Goal: Find specific page/section: Find specific page/section

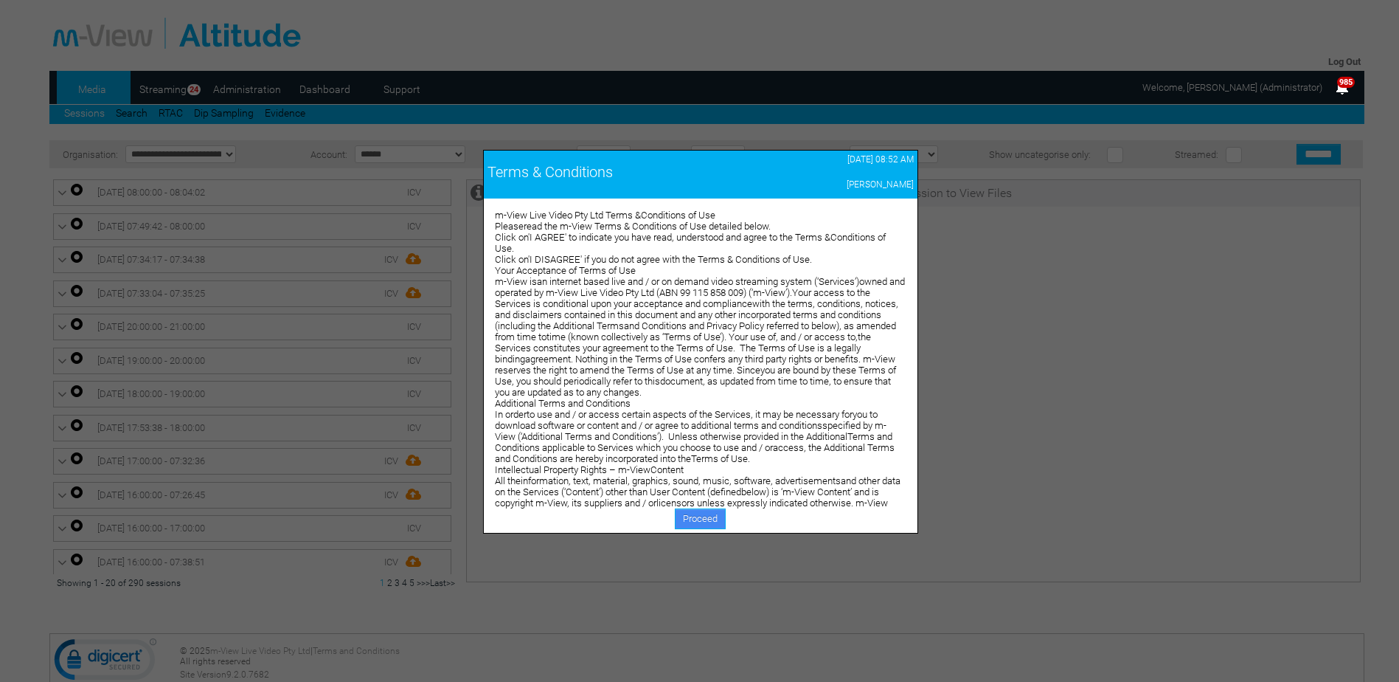
click at [704, 518] on link "Proceed" at bounding box center [700, 518] width 51 height 21
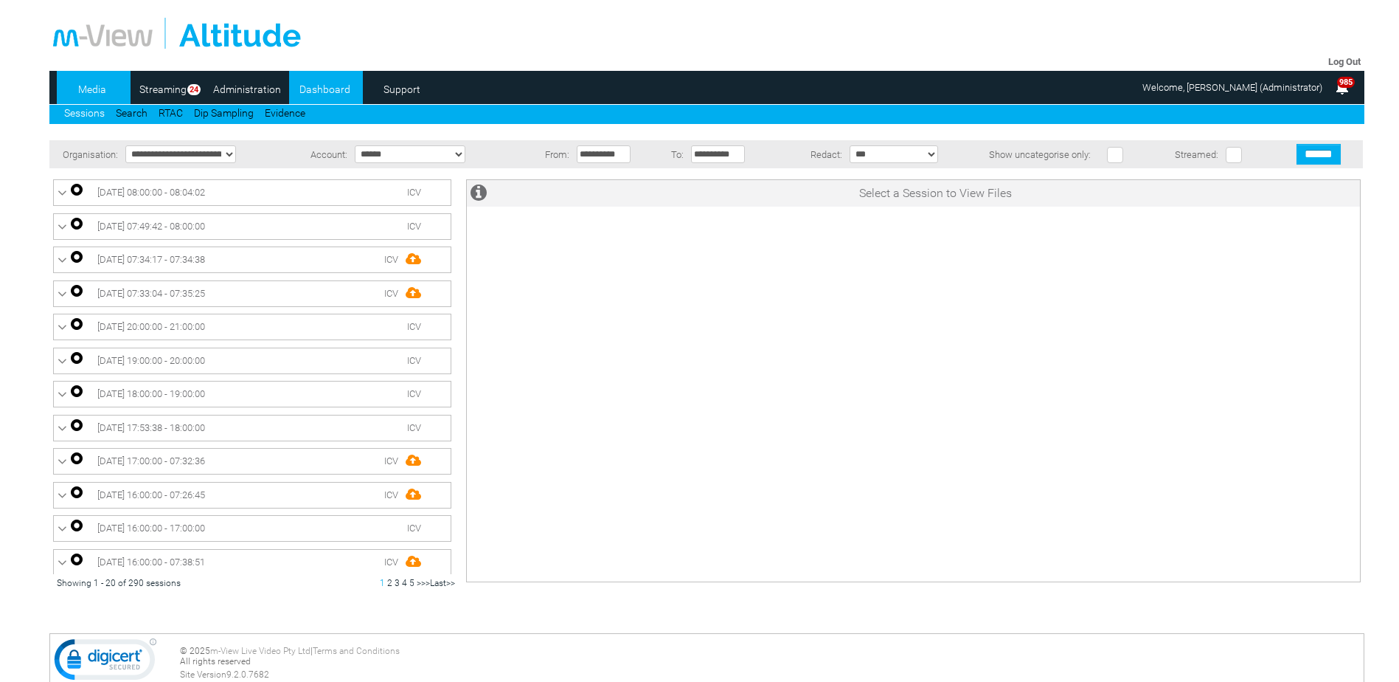
click at [316, 84] on link "Dashboard" at bounding box center [325, 89] width 72 height 22
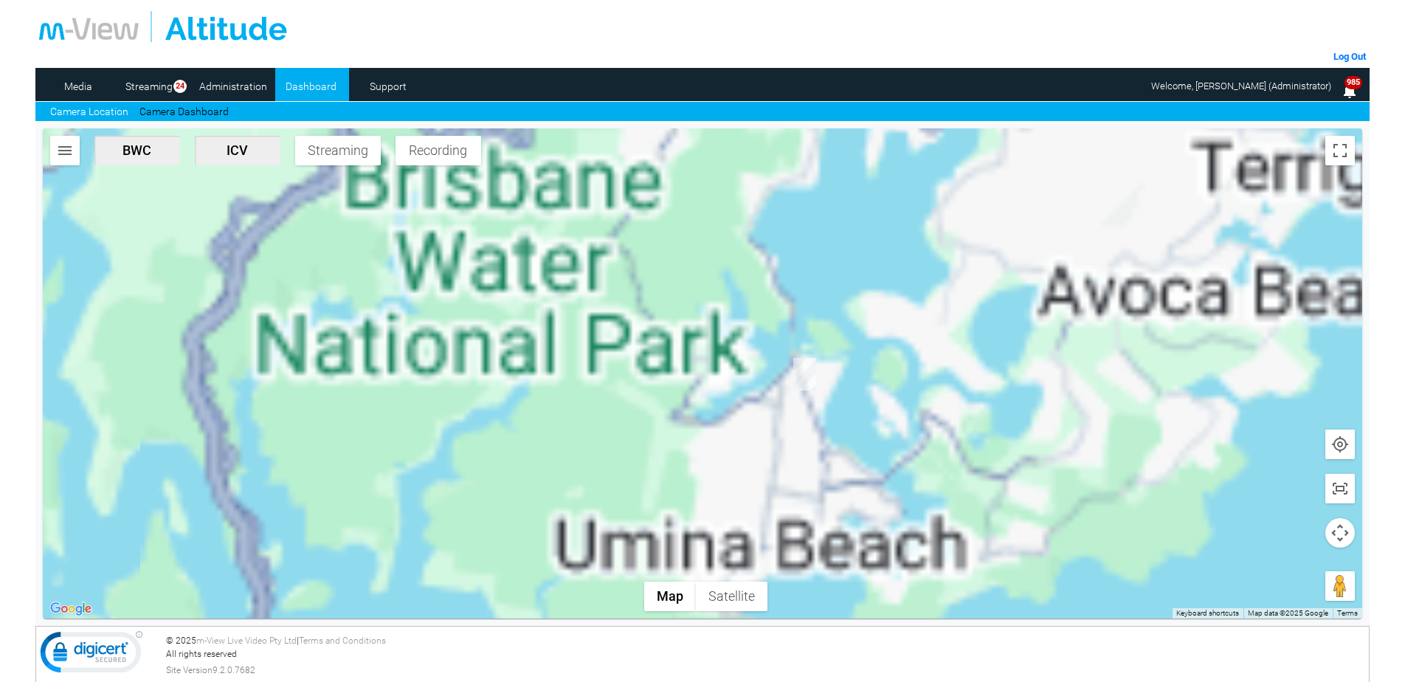
drag, startPoint x: 873, startPoint y: 255, endPoint x: 974, endPoint y: 622, distance: 381.2
click at [974, 622] on section "CY78HZ-ICV Triggered by Auto Record Event time 10/10/25, 7:27 AM CY89HZ-ICV Tri…" at bounding box center [702, 373] width 1334 height 505
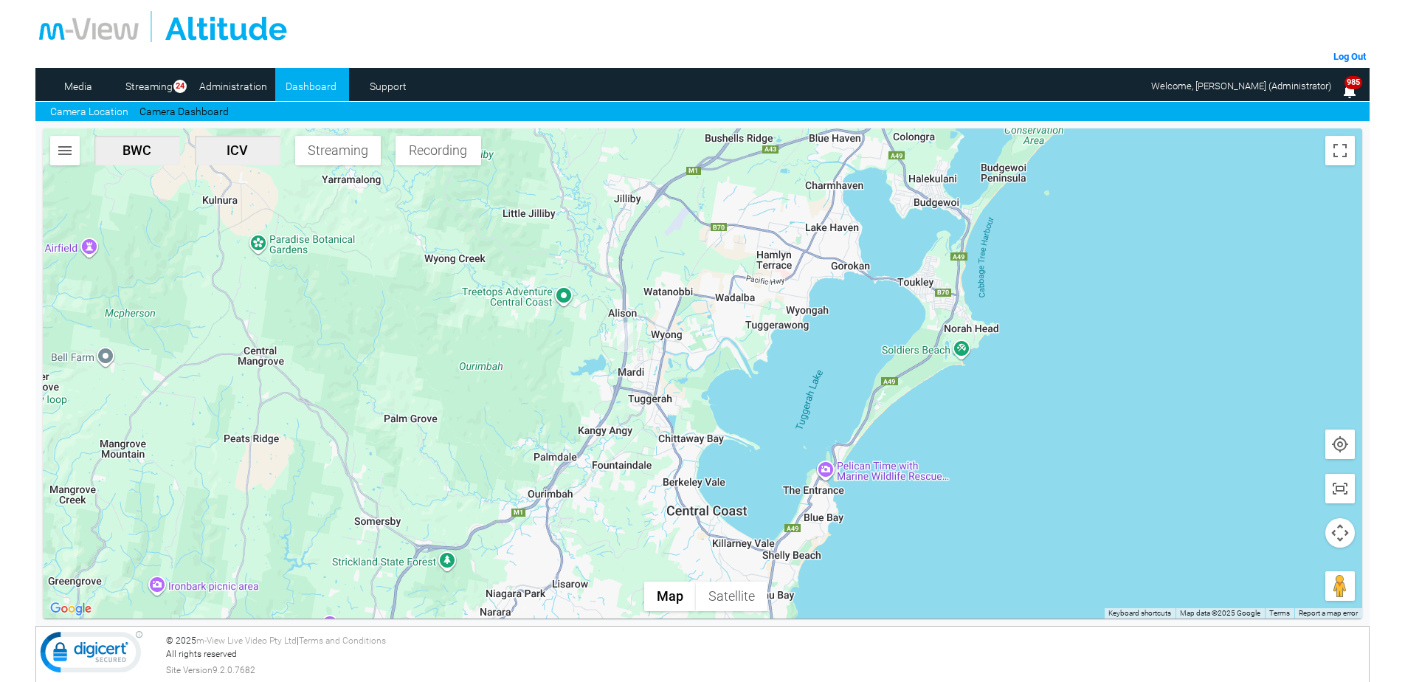
drag, startPoint x: 749, startPoint y: 271, endPoint x: 702, endPoint y: 328, distance: 72.8
click at [702, 328] on div at bounding box center [703, 373] width 1320 height 490
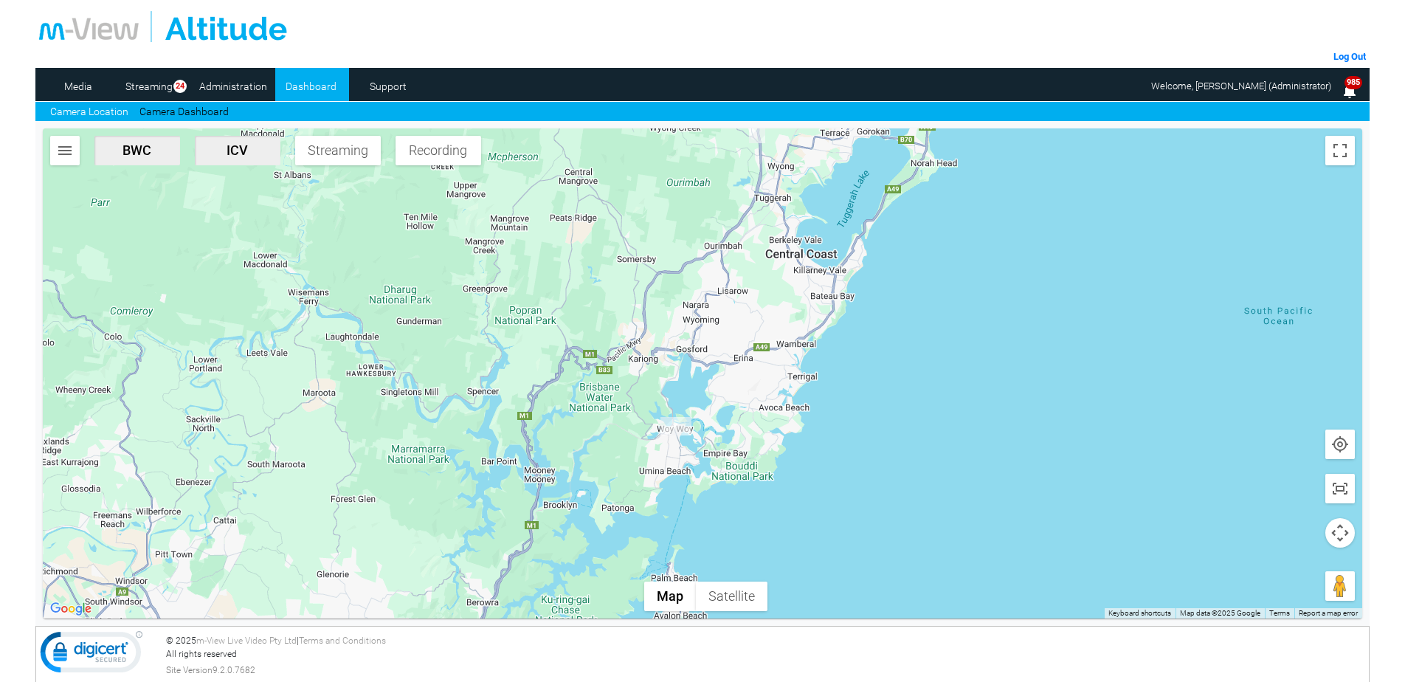
drag, startPoint x: 608, startPoint y: 422, endPoint x: 763, endPoint y: 212, distance: 260.6
click at [763, 212] on div at bounding box center [703, 373] width 1320 height 490
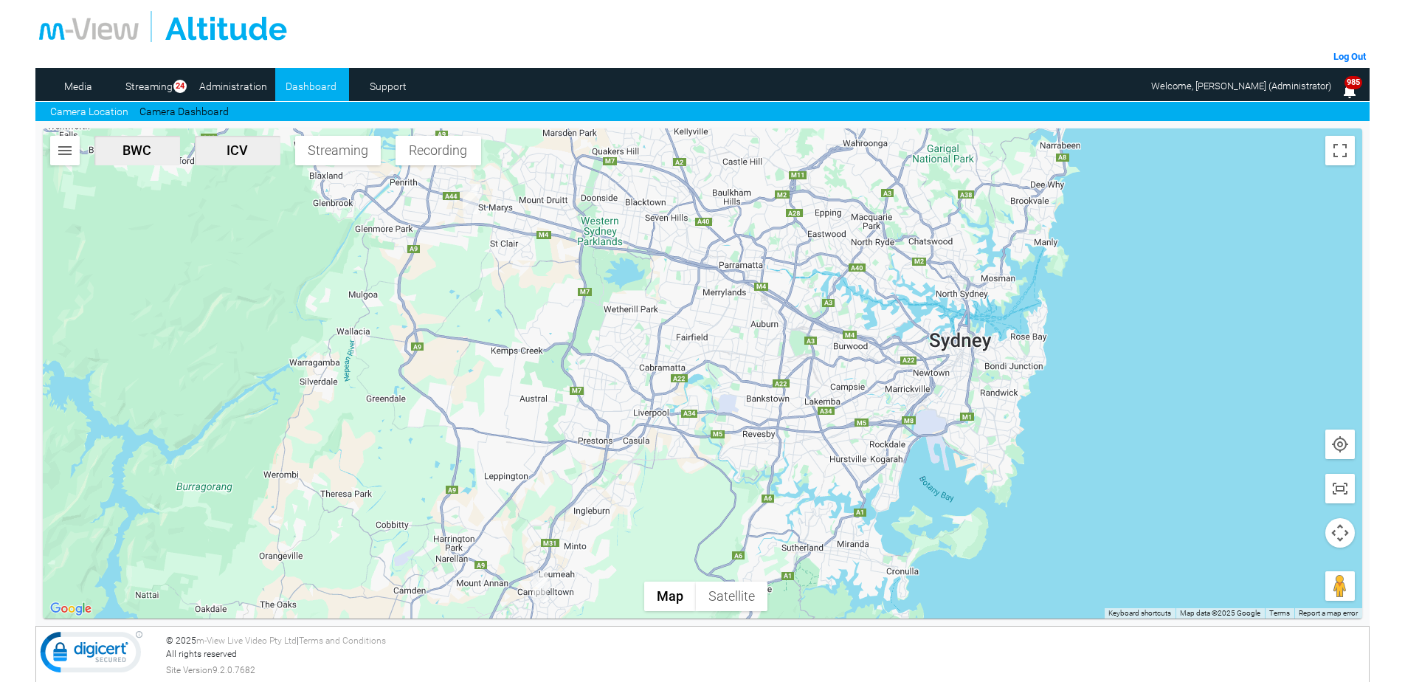
drag, startPoint x: 499, startPoint y: 458, endPoint x: 590, endPoint y: 302, distance: 180.5
click at [590, 302] on div at bounding box center [703, 373] width 1320 height 490
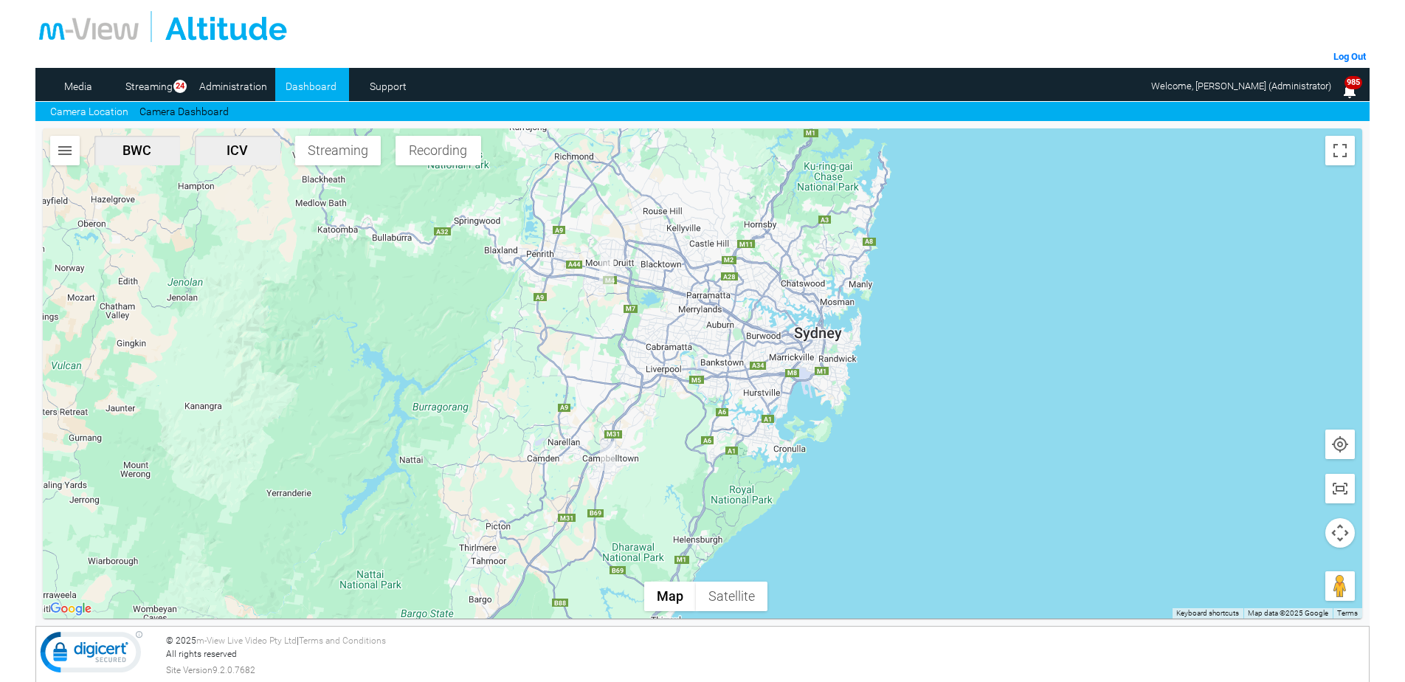
click at [1312, 209] on div at bounding box center [703, 373] width 1320 height 490
